Goal: Task Accomplishment & Management: Manage account settings

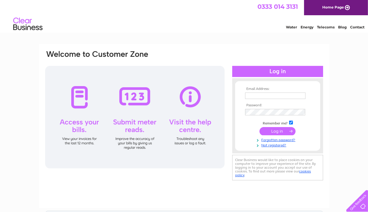
type input "[EMAIL_ADDRESS][DOMAIN_NAME]"
click at [274, 131] on input "submit" at bounding box center [278, 131] width 36 height 8
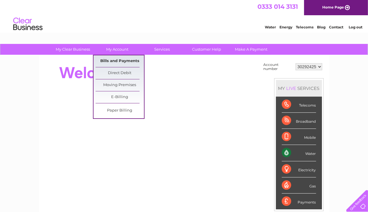
click at [113, 62] on link "Bills and Payments" at bounding box center [120, 61] width 48 height 12
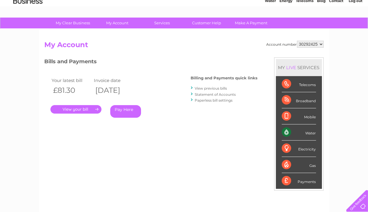
scroll to position [27, 0]
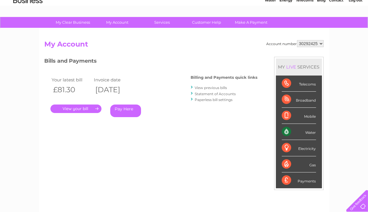
click at [77, 108] on link "." at bounding box center [75, 109] width 51 height 9
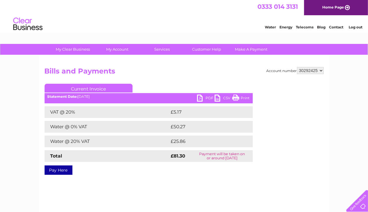
click at [205, 96] on link "PDF" at bounding box center [206, 99] width 18 height 9
